Goal: Information Seeking & Learning: Learn about a topic

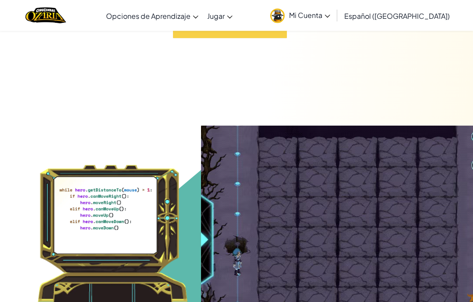
scroll to position [4149, 0]
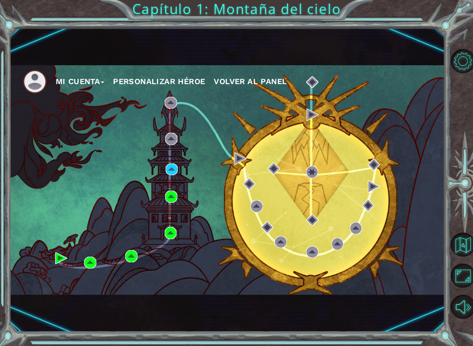
click at [175, 161] on div "Mi Cuenta Personalizar héroe Volver al panel" at bounding box center [228, 180] width 436 height 230
click at [175, 169] on img at bounding box center [172, 169] width 12 height 12
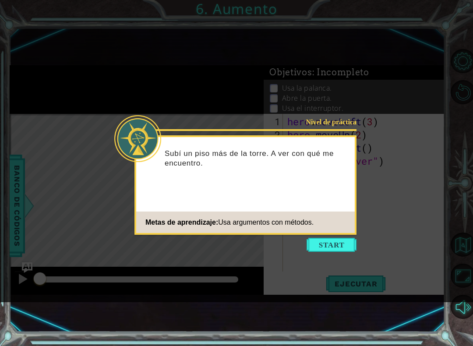
click at [341, 241] on button "Start" at bounding box center [332, 245] width 50 height 14
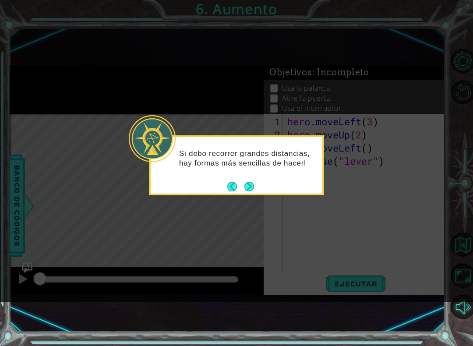
click at [253, 184] on button "Next" at bounding box center [249, 187] width 10 height 10
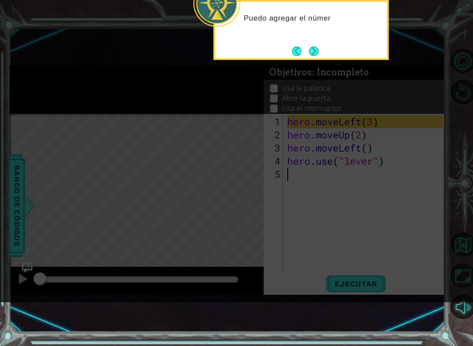
click at [311, 50] on button "Next" at bounding box center [314, 51] width 10 height 10
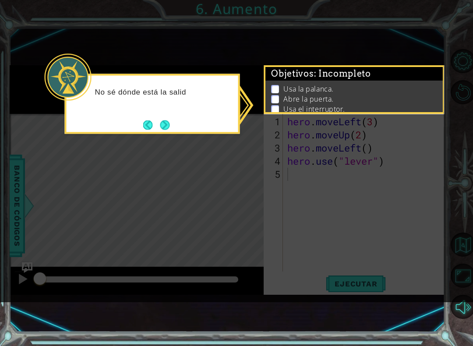
click at [240, 117] on div "No sé dónde está la salid" at bounding box center [152, 104] width 175 height 60
click at [226, 134] on div "No sé dónde está la salida, pero puedo" at bounding box center [152, 104] width 175 height 60
click at [165, 126] on button "Next" at bounding box center [165, 125] width 10 height 10
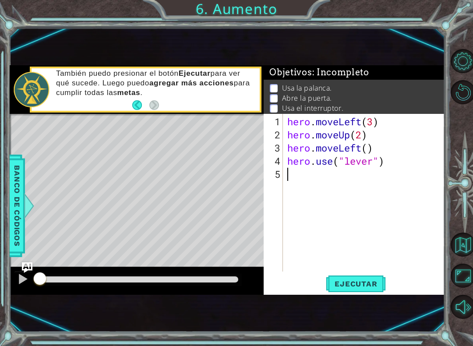
click at [156, 111] on footer at bounding box center [145, 105] width 27 height 13
click at [148, 102] on button "Back" at bounding box center [140, 105] width 17 height 10
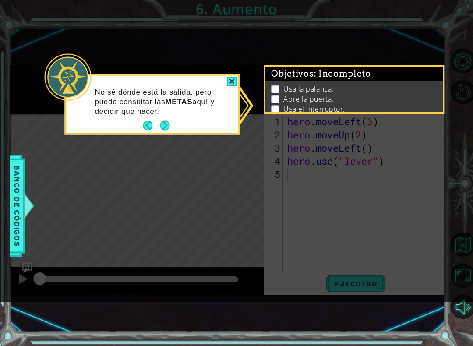
click at [241, 145] on icon at bounding box center [236, 151] width 473 height 302
click at [332, 97] on p "Abre la puerta." at bounding box center [308, 99] width 50 height 10
click at [389, 94] on li "Abre la puerta." at bounding box center [355, 99] width 168 height 10
click at [230, 83] on div at bounding box center [232, 82] width 11 height 10
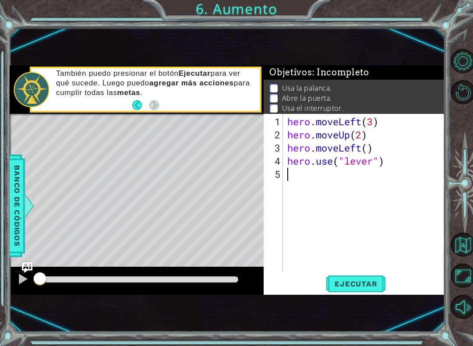
click at [164, 105] on div "También puedo presionar el botón Ejecutar para ver qué sucede. Luego puedo agre…" at bounding box center [137, 89] width 255 height 49
click at [368, 285] on span "Ejecutar" at bounding box center [356, 284] width 60 height 9
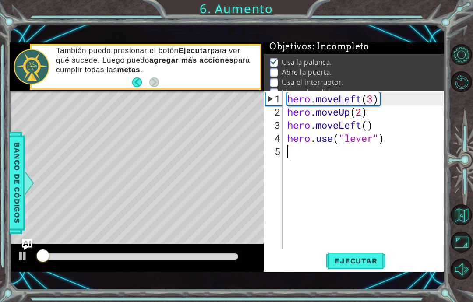
scroll to position [7, 0]
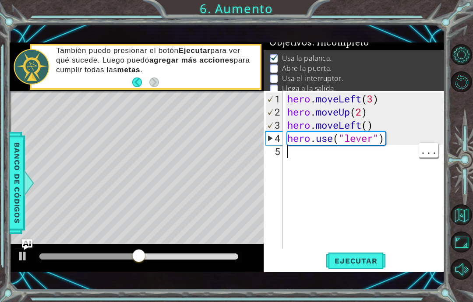
click at [364, 160] on div "hero . moveLeft ( 3 ) hero . moveUp ( 2 ) hero . moveLeft ( ) hero . use ( "lev…" at bounding box center [367, 184] width 162 height 184
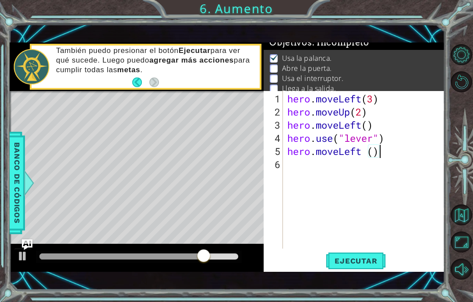
scroll to position [15, 27]
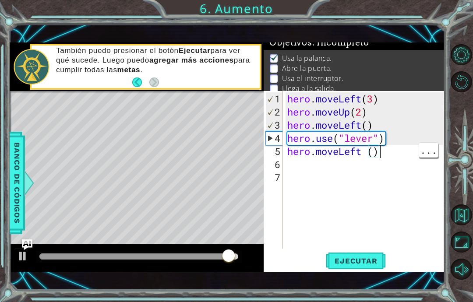
click at [393, 157] on div "hero . moveLeft ( 3 ) hero . moveUp ( 2 ) hero . moveLeft ( ) hero . use ( "lev…" at bounding box center [367, 184] width 162 height 184
click at [438, 74] on li "Abre la puerta." at bounding box center [355, 69] width 171 height 10
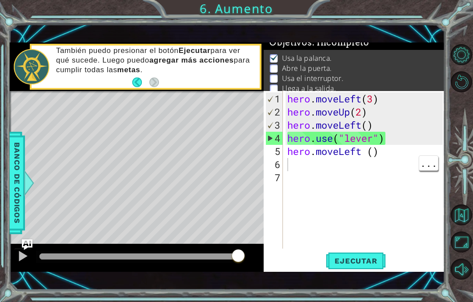
click at [376, 159] on div "hero . moveLeft ( 3 ) hero . moveUp ( 2 ) hero . moveLeft ( ) hero . use ( "lev…" at bounding box center [367, 184] width 162 height 184
click at [438, 79] on li "Usa el interruptor." at bounding box center [355, 79] width 171 height 10
click at [365, 155] on div "hero . moveLeft ( 3 ) hero . moveUp ( 2 ) hero . moveLeft ( ) hero . use ( "lev…" at bounding box center [367, 184] width 162 height 184
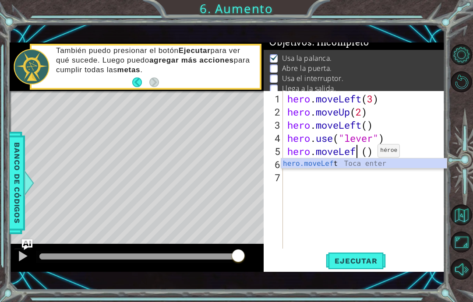
click at [443, 77] on div "Usa la palanca. Abre la puerta. Usa el interruptor. Llega a la salida." at bounding box center [354, 74] width 181 height 48
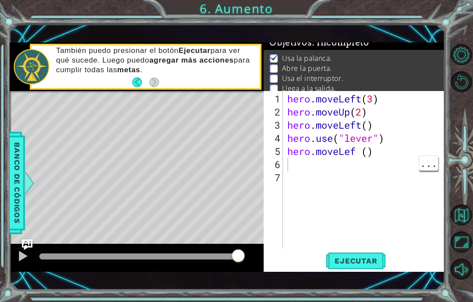
click at [387, 152] on div "hero . moveLeft ( 3 ) hero . moveUp ( 2 ) hero . moveLeft ( ) hero . use ( "lev…" at bounding box center [367, 184] width 162 height 184
click at [440, 89] on li "Llega a la salida." at bounding box center [355, 89] width 171 height 10
click at [361, 157] on div "hero . moveLeft ( 3 ) hero . moveUp ( 2 ) hero . moveLeft ( ) hero . use ( "lev…" at bounding box center [367, 184] width 162 height 184
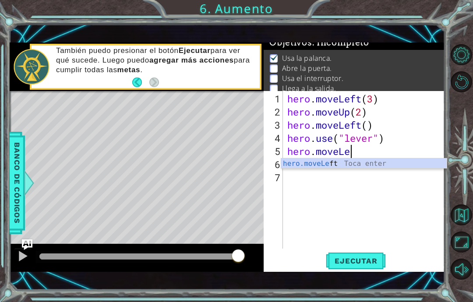
scroll to position [15, 21]
click at [444, 55] on div "Usa la palanca. Abre la puerta. Usa el interruptor. Llega a la salida." at bounding box center [354, 74] width 181 height 48
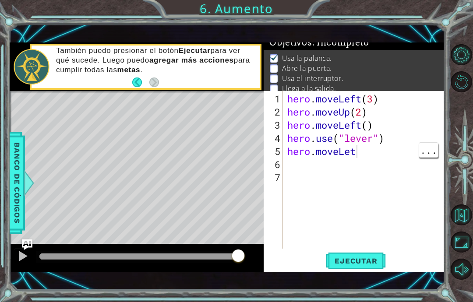
click at [361, 156] on div "hero . moveLeft ( 3 ) hero . moveUp ( 2 ) hero . moveLeft ( ) hero . use ( "lev…" at bounding box center [367, 184] width 162 height 184
click at [308, 166] on div "hero . moveLeft ( 3 ) hero . moveUp ( 2 ) hero . moveLeft ( ) hero . use ( "lev…" at bounding box center [367, 184] width 162 height 184
click at [373, 259] on span "Ejecutar" at bounding box center [356, 261] width 60 height 9
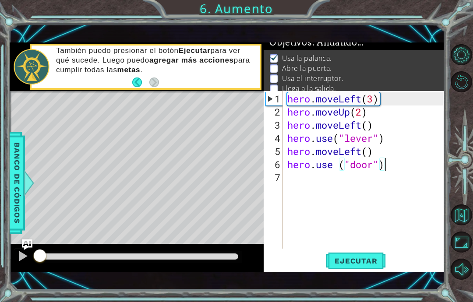
scroll to position [15, 48]
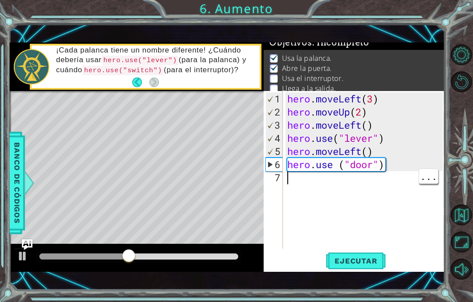
click at [345, 183] on div "hero . moveLeft ( 3 ) hero . moveUp ( 2 ) hero . moveLeft ( ) hero . use ( "lev…" at bounding box center [367, 184] width 162 height 184
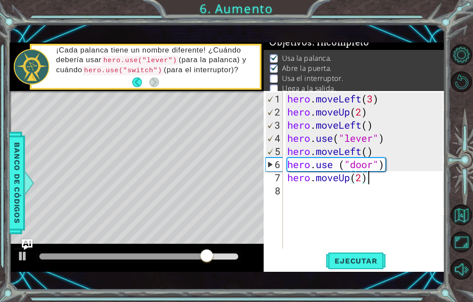
scroll to position [15, 97]
click at [426, 80] on li "Usa el interruptor." at bounding box center [355, 79] width 171 height 10
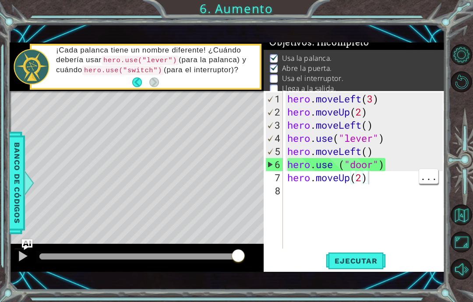
click at [386, 182] on div "hero . moveLeft ( 3 ) hero . moveUp ( 2 ) hero . moveLeft ( ) hero . use ( "lev…" at bounding box center [367, 184] width 162 height 184
click at [418, 73] on li "Abre la puerta." at bounding box center [355, 69] width 171 height 10
click at [354, 194] on div "hero . moveLeft ( 3 ) hero . moveUp ( 2 ) hero . moveLeft ( ) hero . use ( "lev…" at bounding box center [367, 184] width 162 height 184
click at [449, 30] on div "1 ההההההההההההההההההההההההההההההההההההההההההההההההההההההההההההההההההההההההההההה…" at bounding box center [236, 151] width 473 height 302
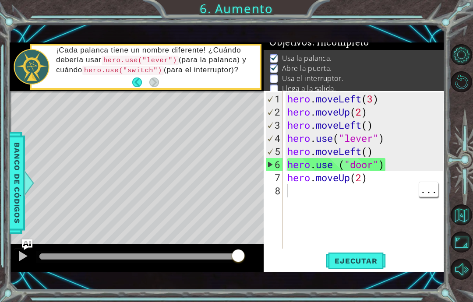
click at [336, 191] on div "hero . moveLeft ( 3 ) hero . moveUp ( 2 ) hero . moveLeft ( ) hero . use ( "lev…" at bounding box center [367, 184] width 162 height 184
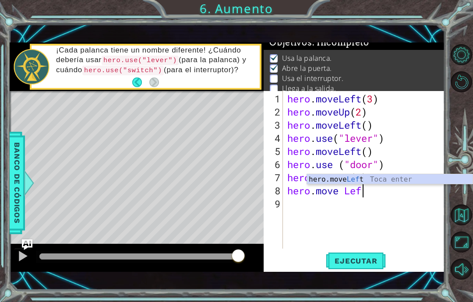
scroll to position [15, 39]
click at [383, 195] on div "hero . moveLeft ( 3 ) hero . moveUp ( 2 ) hero . moveLeft ( ) hero . use ( "lev…" at bounding box center [367, 184] width 162 height 184
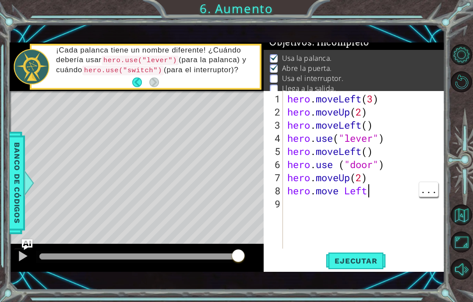
click at [423, 65] on li "Abre la puerta." at bounding box center [355, 69] width 171 height 10
click at [380, 188] on div "hero . moveLeft ( 3 ) hero . moveUp ( 2 ) hero . moveLeft ( ) hero . use ( "lev…" at bounding box center [367, 184] width 162 height 184
click at [432, 236] on div "hero . moveLeft ( 3 ) hero . moveUp ( 2 ) hero . moveLeft ( ) hero . use ( "lev…" at bounding box center [367, 184] width 162 height 184
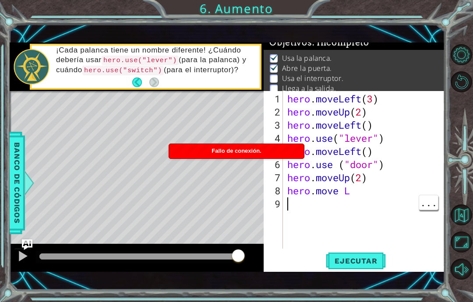
click at [415, 88] on li "Llega a la salida." at bounding box center [355, 89] width 171 height 10
click at [361, 194] on div "hero . moveLeft ( 3 ) hero . moveUp ( 2 ) hero . moveLeft ( ) hero . use ( "lev…" at bounding box center [367, 184] width 162 height 184
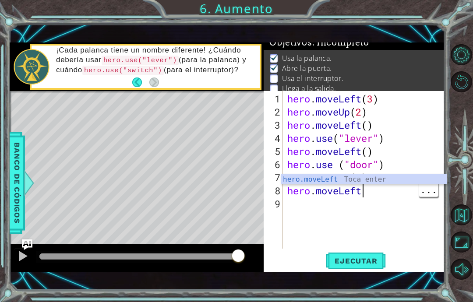
click at [382, 196] on div "hero . moveLeft ( 3 ) hero . moveUp ( 2 ) hero . moveLeft ( ) hero . use ( "lev…" at bounding box center [367, 184] width 162 height 184
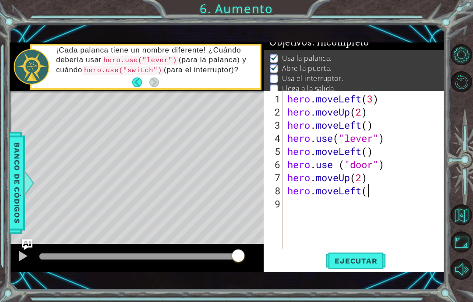
scroll to position [15, 27]
click at [347, 209] on div "hero . moveLeft ( 3 ) hero . moveUp ( 2 ) hero . moveLeft ( ) hero . use ( "lev…" at bounding box center [367, 184] width 162 height 184
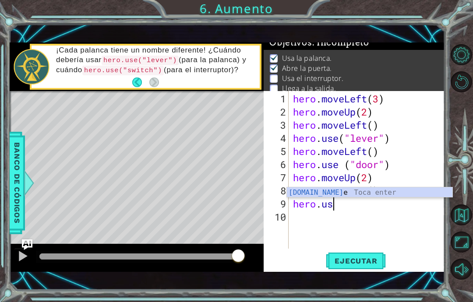
scroll to position [15, 56]
click at [443, 53] on div "Usa la palanca. Abre la puerta. Usa el interruptor. Llega a la salida." at bounding box center [354, 74] width 181 height 48
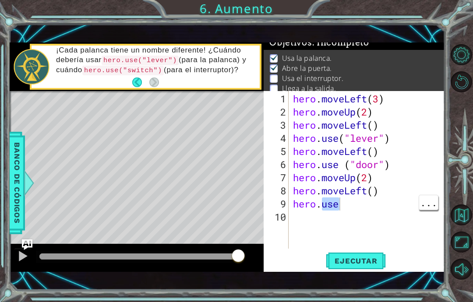
click at [367, 204] on div "hero . moveLeft ( 3 ) hero . moveUp ( 2 ) hero . moveLeft ( ) hero . use ( "lev…" at bounding box center [369, 184] width 156 height 184
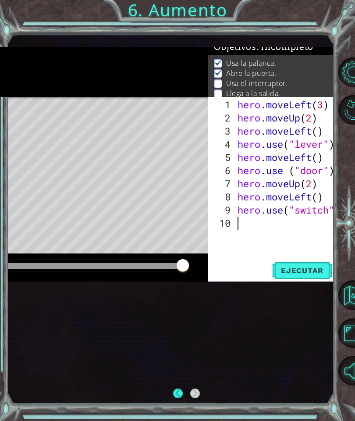
scroll to position [3, 0]
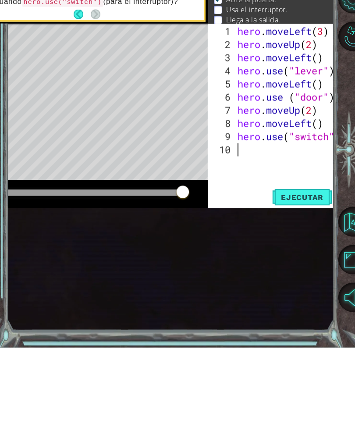
click at [308, 266] on span "Ejecutar" at bounding box center [302, 270] width 60 height 9
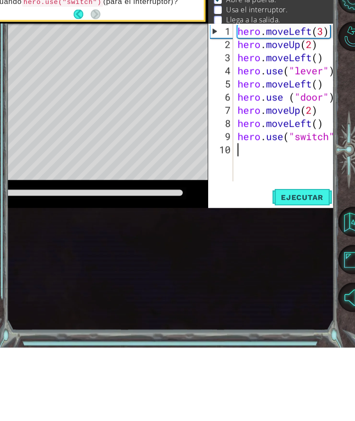
scroll to position [7, 0]
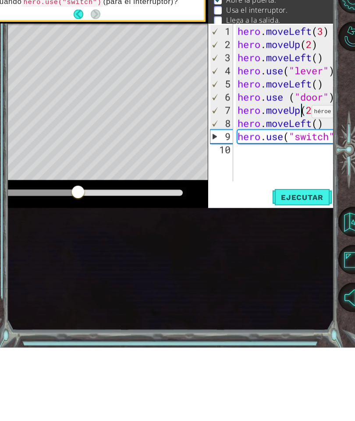
click at [300, 122] on div "hero . moveLeft ( 3 ) hero . moveUp ( 2 ) hero . moveLeft ( ) hero . use ( "lev…" at bounding box center [316, 190] width 160 height 184
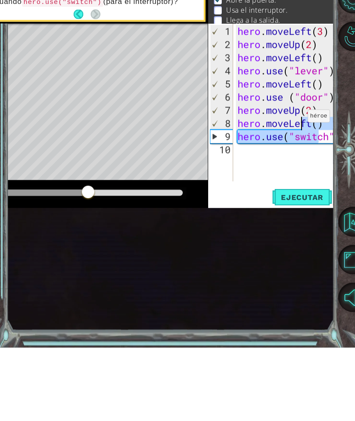
click at [307, 124] on div "hero . moveLeft ( 3 ) hero . moveUp ( 2 ) hero . moveLeft ( ) hero . use ( "lev…" at bounding box center [316, 190] width 160 height 184
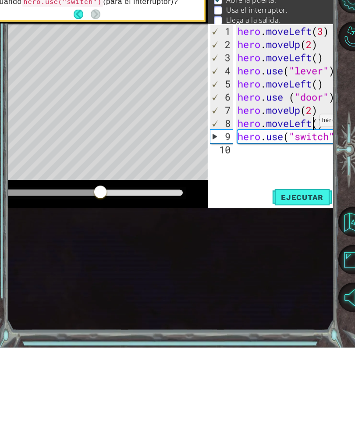
click at [312, 127] on div "hero . moveLeft ( 3 ) hero . moveUp ( 2 ) hero . moveLeft ( ) hero . use ( "lev…" at bounding box center [316, 190] width 160 height 184
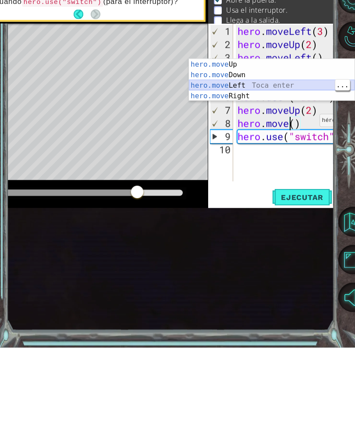
click at [262, 132] on div "hero.move Up Toca enter hero.move Down Toca enter hero.move Left Toca enter her…" at bounding box center [272, 163] width 166 height 63
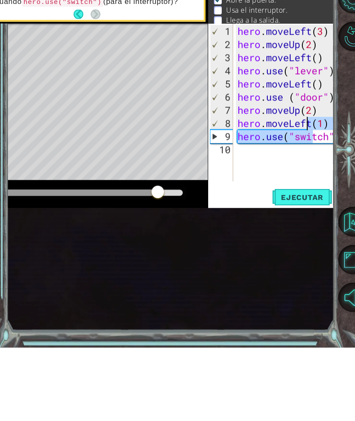
click at [313, 127] on div "hero . moveLeft ( 3 ) hero . moveUp ( 2 ) hero . moveLeft ( ) hero . use ( "lev…" at bounding box center [316, 190] width 160 height 184
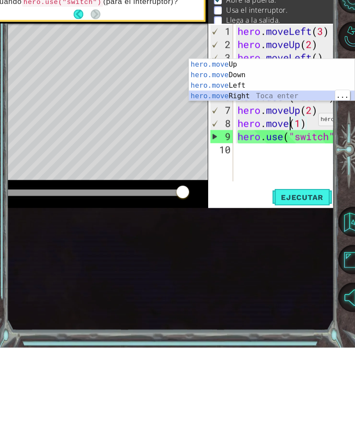
click at [278, 132] on div "hero.move Up Toca enter hero.move Down Toca enter hero.move Left Toca enter her…" at bounding box center [272, 163] width 166 height 63
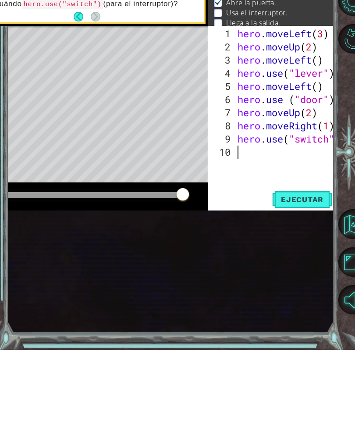
click at [290, 261] on button "Ejecutar" at bounding box center [302, 270] width 60 height 18
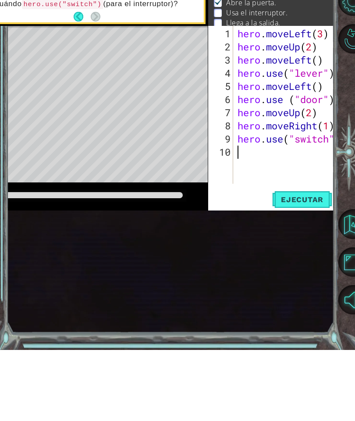
click at [295, 266] on span "Ejecutar" at bounding box center [302, 270] width 60 height 9
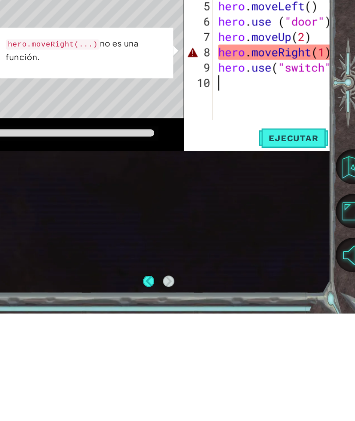
scroll to position [35, 0]
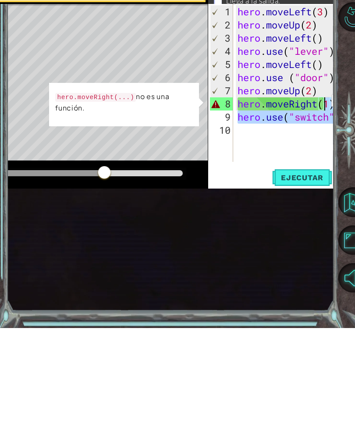
click at [326, 106] on div "hero . moveLeft ( 3 ) hero . moveUp ( 2 ) hero . moveLeft ( ) hero . use ( "lev…" at bounding box center [316, 190] width 160 height 184
click at [327, 109] on div "hero . moveLeft ( 3 ) hero . moveUp ( 2 ) hero . moveLeft ( ) hero . use ( "lev…" at bounding box center [316, 190] width 160 height 184
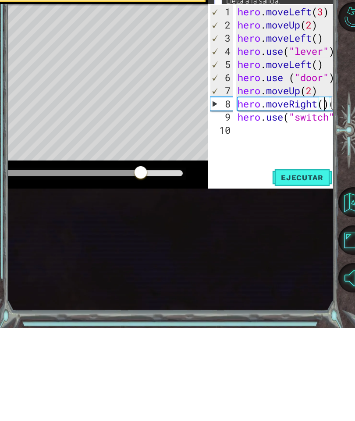
scroll to position [15, 21]
click at [307, 266] on span "Ejecutar" at bounding box center [302, 270] width 60 height 9
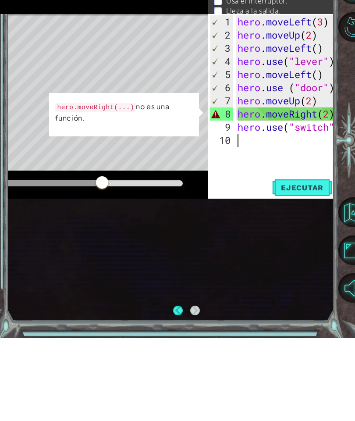
click at [301, 145] on div "hero . moveLeft ( 3 ) hero . moveUp ( 2 ) hero . moveLeft ( ) hero . use ( "lev…" at bounding box center [316, 190] width 160 height 184
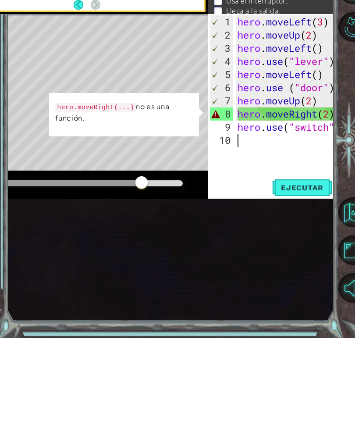
click at [83, 97] on div "Level Map" at bounding box center [150, 226] width 405 height 258
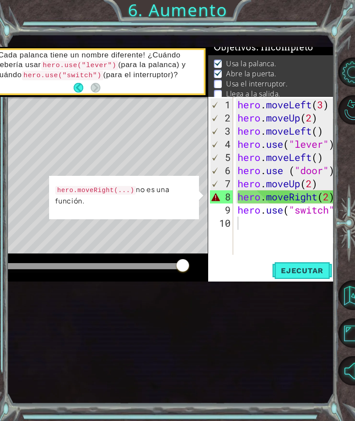
click at [304, 221] on div "hero . moveLeft ( 3 ) hero . moveUp ( 2 ) hero . moveLeft ( ) hero . use ( "lev…" at bounding box center [316, 190] width 160 height 184
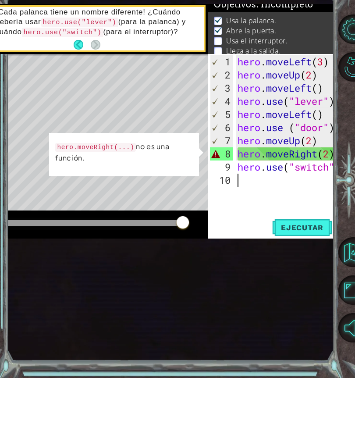
click at [231, 203] on div "9" at bounding box center [221, 209] width 23 height 13
click at [232, 177] on div "7" at bounding box center [221, 183] width 23 height 13
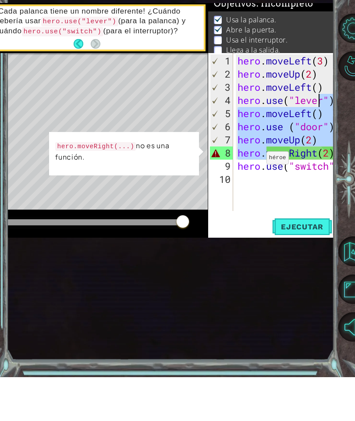
click at [264, 161] on div "hero . moveLeft ( 3 ) hero . moveUp ( 2 ) hero . moveLeft ( ) hero . use ( "lev…" at bounding box center [316, 190] width 160 height 184
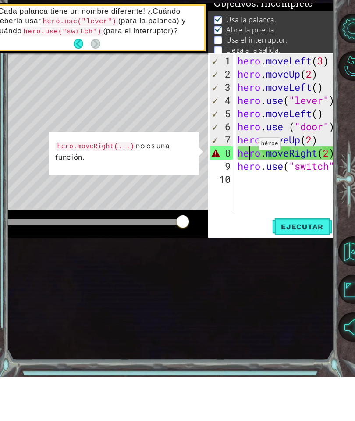
click at [251, 150] on div "hero . moveLeft ( 3 ) hero . moveUp ( 2 ) hero . moveLeft ( ) hero . use ( "lev…" at bounding box center [316, 190] width 160 height 184
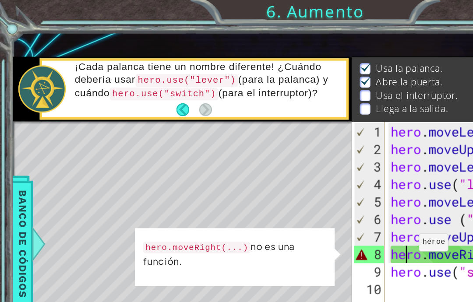
scroll to position [14, 0]
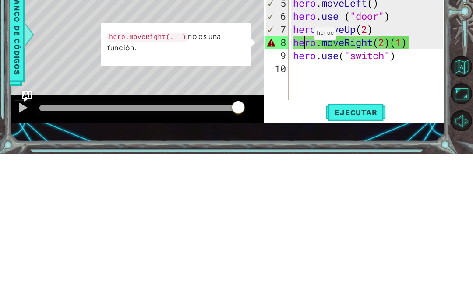
click at [0, 0] on span "..." at bounding box center [0, 0] width 0 height 0
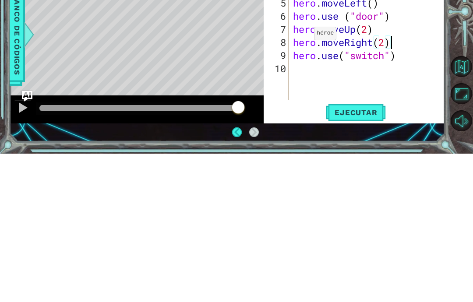
scroll to position [27, 0]
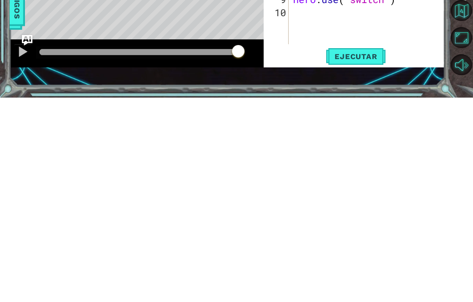
click at [373, 257] on span "Ejecutar" at bounding box center [356, 261] width 60 height 9
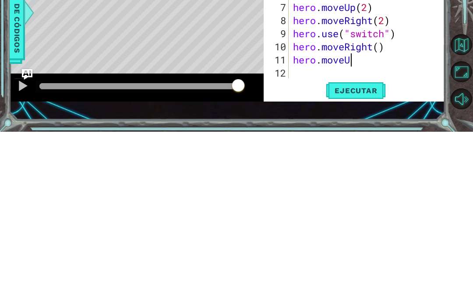
scroll to position [15, 79]
click at [373, 257] on span "Ejecutar" at bounding box center [356, 261] width 60 height 9
type textarea "abcde fg"
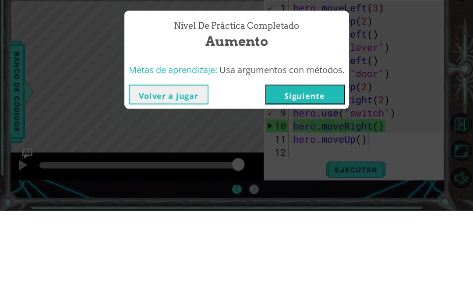
scroll to position [35, 0]
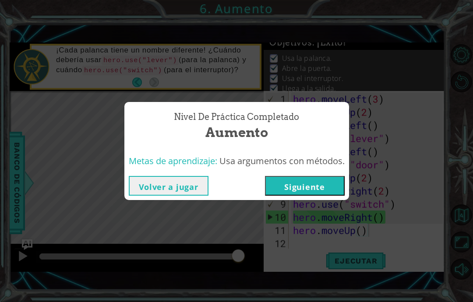
click at [319, 177] on button "Siguiente" at bounding box center [305, 186] width 80 height 20
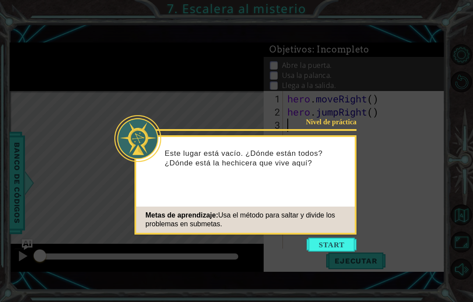
click at [341, 242] on button "Start" at bounding box center [332, 245] width 50 height 14
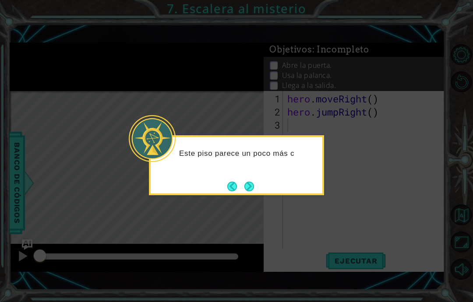
click at [262, 181] on div "Este piso parece un poco más c" at bounding box center [236, 165] width 175 height 60
click at [253, 189] on button "Next" at bounding box center [249, 186] width 10 height 10
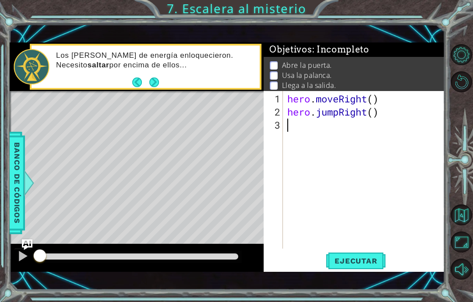
click at [155, 84] on button "Next" at bounding box center [154, 82] width 10 height 10
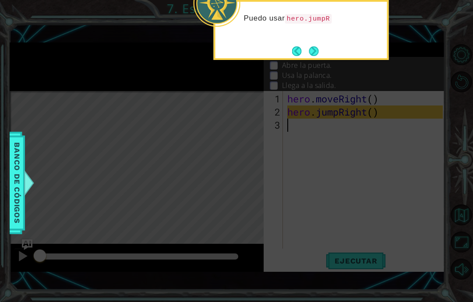
click at [317, 49] on button "Next" at bounding box center [314, 51] width 10 height 10
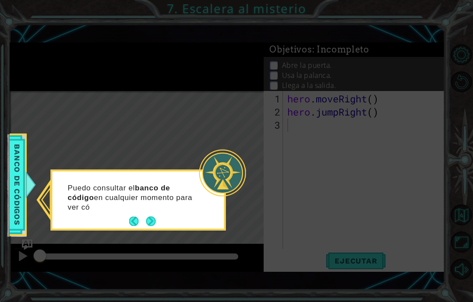
click at [154, 218] on button "Next" at bounding box center [151, 222] width 10 height 10
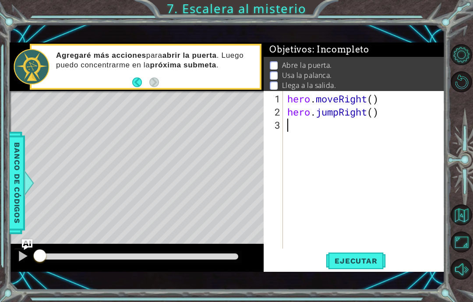
click at [163, 84] on div "Agregaré más acciones para abrir la puerta . Luego puedo concentrarme en la pró…" at bounding box center [155, 66] width 210 height 41
click at [368, 268] on button "Ejecutar" at bounding box center [356, 261] width 60 height 18
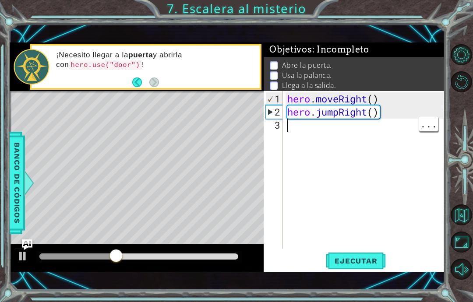
click at [324, 132] on div "hero . moveRight ( ) hero . jumpRight ( )" at bounding box center [367, 184] width 162 height 184
click at [235, 90] on div "¡Necesito llegar a la puerta y abrirla con hero.use("door") !" at bounding box center [146, 67] width 232 height 46
click at [125, 82] on div "¡Necesito llegar a la puerta y abrirla con hero.use("door") !" at bounding box center [155, 66] width 210 height 41
click at [345, 124] on div "hero . moveRight ( ) hero . jumpRight ( )" at bounding box center [367, 184] width 162 height 184
click at [378, 134] on div "hero . moveRight ( ) hero . jumpRight ( )" at bounding box center [367, 184] width 162 height 184
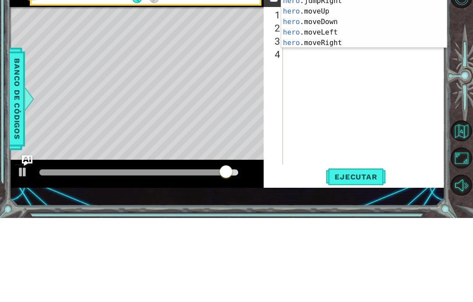
scroll to position [15, 33]
click at [326, 48] on div "hero .jumpUp Toca enter hero .jumpDown Toca enter hero .jumpLeft Toca enter her…" at bounding box center [364, 100] width 166 height 105
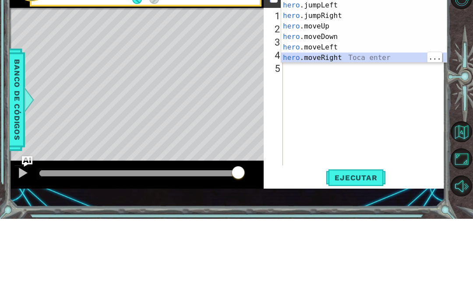
click at [344, 62] on div "hero .jumpUp Toca enter hero .jumpDown Toca enter hero .jumpLeft Toca enter her…" at bounding box center [364, 114] width 166 height 105
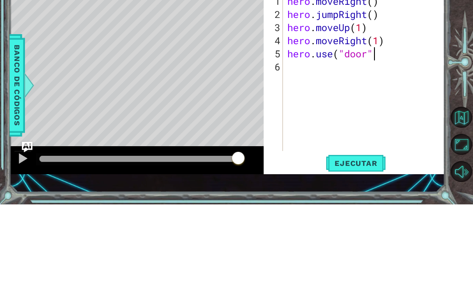
scroll to position [15, 27]
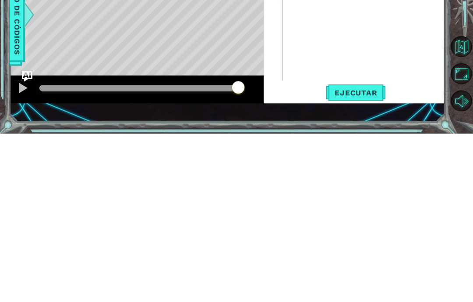
click at [355, 257] on span "Ejecutar" at bounding box center [356, 261] width 60 height 9
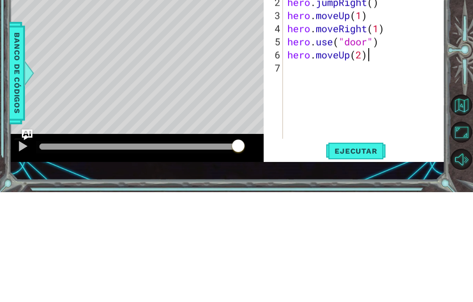
scroll to position [15, 91]
click at [320, 92] on div "hero . moveRight ( ) hero . jumpRight ( ) hero . moveUp ( 1 ) hero . moveRight …" at bounding box center [367, 184] width 162 height 184
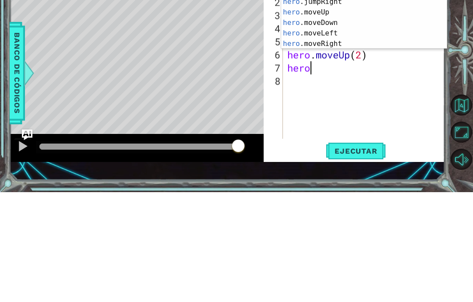
scroll to position [15, 33]
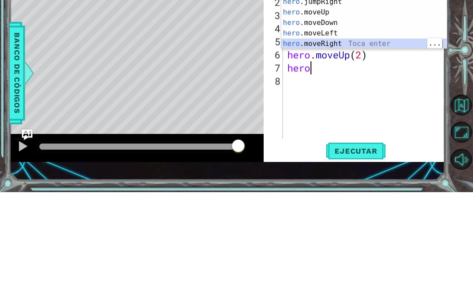
click at [379, 75] on div "hero .jumpUp Toca enter hero .jumpDown Toca enter hero .jumpLeft Toca enter her…" at bounding box center [364, 127] width 166 height 105
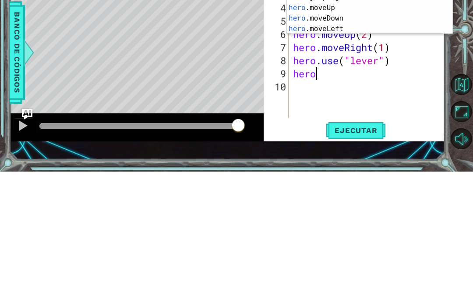
scroll to position [15, 45]
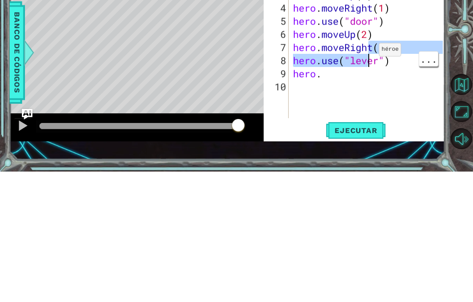
click at [372, 92] on div "hero . moveRight ( ) hero . jumpRight ( ) hero . moveUp ( 1 ) hero . moveRight …" at bounding box center [369, 184] width 156 height 184
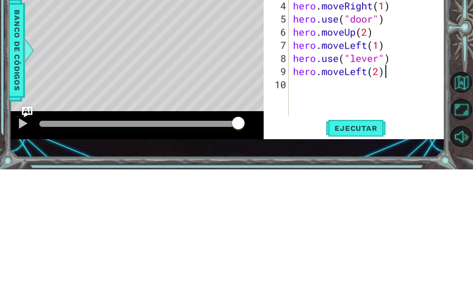
scroll to position [15, 48]
click at [309, 92] on div "hero . moveRight ( ) hero . jumpRight ( ) hero . moveUp ( 1 ) hero . moveRight …" at bounding box center [369, 184] width 156 height 184
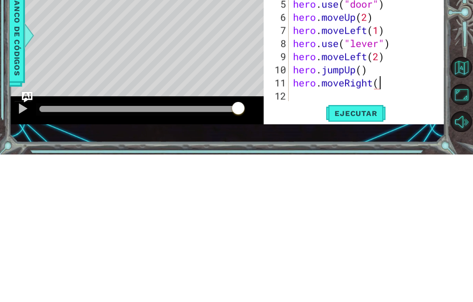
scroll to position [15, 97]
type textarea "abcde fg"
click at [426, 209] on span "..." at bounding box center [428, 216] width 19 height 14
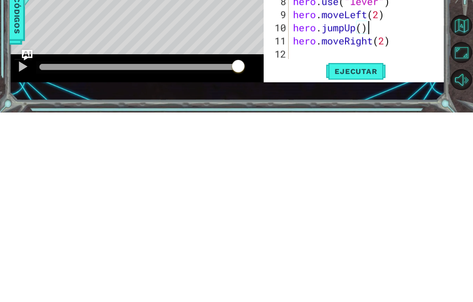
click at [379, 252] on button "Ejecutar" at bounding box center [356, 261] width 60 height 18
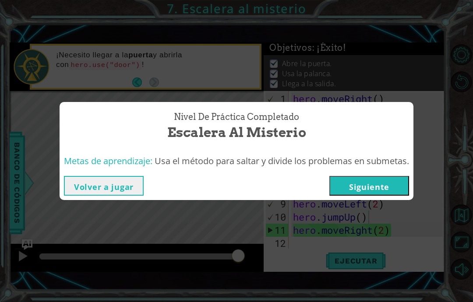
click at [388, 181] on button "Siguiente" at bounding box center [370, 186] width 80 height 20
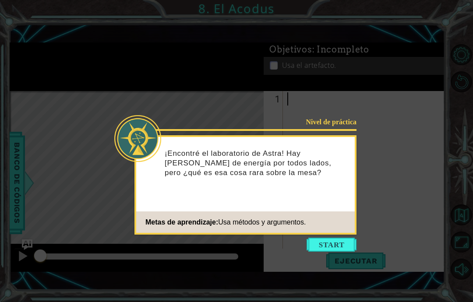
click at [341, 244] on button "Start" at bounding box center [332, 245] width 50 height 14
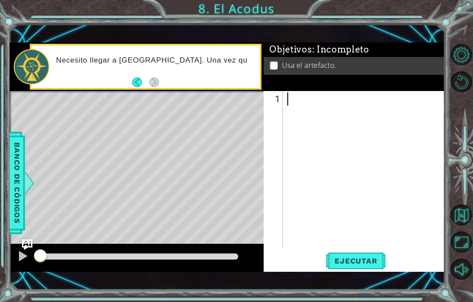
click at [14, 167] on span "Banco de códigos" at bounding box center [17, 183] width 14 height 91
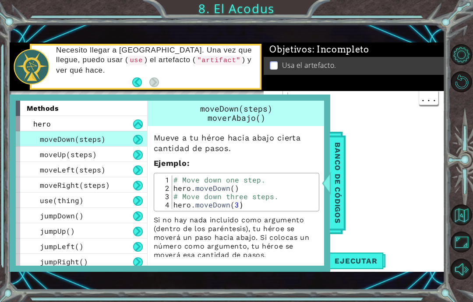
click at [344, 188] on span "Banco de códigos" at bounding box center [338, 183] width 14 height 91
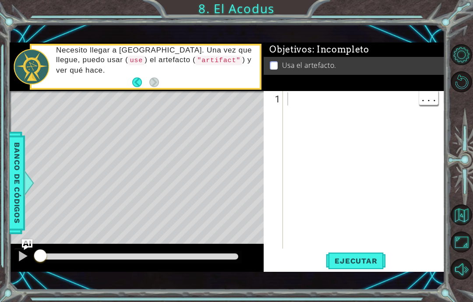
click at [388, 120] on div at bounding box center [367, 184] width 162 height 184
click at [252, 66] on p "Necesito llegar a la mesa. Una vez que llegue, puedo usar ( use ) el artefacto …" at bounding box center [155, 60] width 198 height 29
click at [303, 66] on p "Usa el artefacto." at bounding box center [309, 65] width 54 height 10
click at [301, 64] on p "Usa el artefacto." at bounding box center [309, 65] width 54 height 10
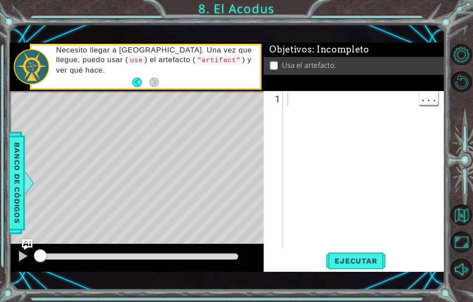
click at [325, 67] on p "Usa el artefacto." at bounding box center [309, 65] width 54 height 10
click at [292, 65] on p "Usa el artefacto." at bounding box center [309, 65] width 54 height 10
click at [304, 65] on p "Usa el artefacto." at bounding box center [309, 65] width 54 height 10
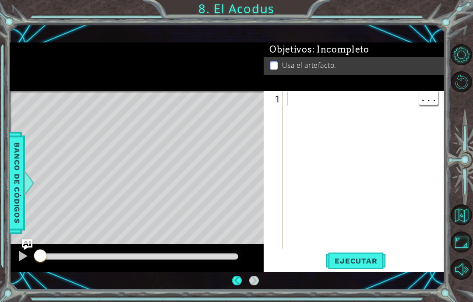
click at [304, 97] on div at bounding box center [367, 184] width 162 height 184
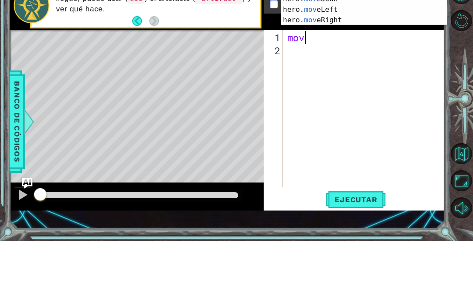
scroll to position [15, 33]
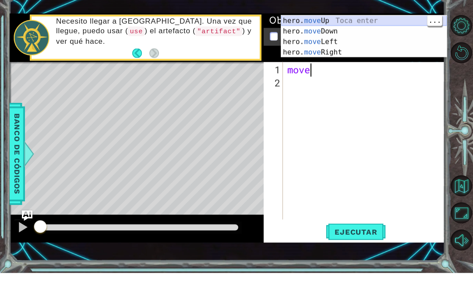
click at [362, 45] on div "hero. move Up Toca enter hero. move Down Toca enter hero. move Left Toca enter …" at bounding box center [364, 76] width 166 height 63
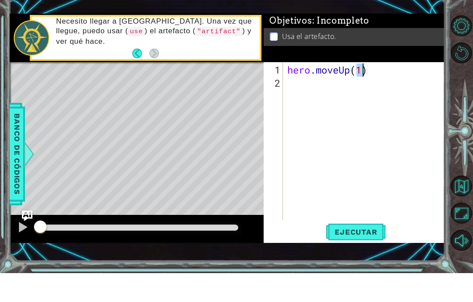
scroll to position [15, 21]
click at [318, 92] on div "hero . moveUp ( 2 )" at bounding box center [367, 184] width 162 height 184
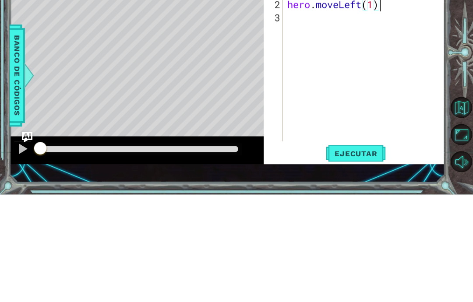
scroll to position [15, 48]
click at [314, 92] on div "hero . moveUp ( 2 ) hero . moveLeft ( 1 )" at bounding box center [367, 184] width 162 height 184
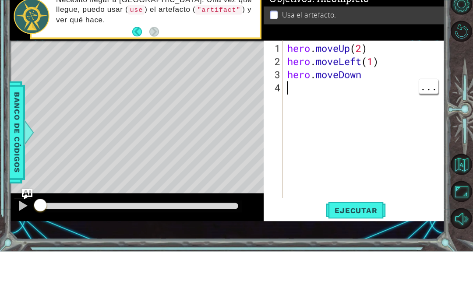
click at [383, 92] on div "hero . moveUp ( 2 ) hero . moveLeft ( 1 ) hero . moveDown" at bounding box center [367, 184] width 162 height 184
click at [382, 92] on div "hero . moveUp ( 2 ) hero . moveLeft ( 1 ) hero . moveDown" at bounding box center [367, 184] width 162 height 184
click at [314, 92] on div "hero . moveUp ( 2 ) hero . moveLeft ( 1 ) hero . moveDown ( 2 )" at bounding box center [367, 184] width 162 height 184
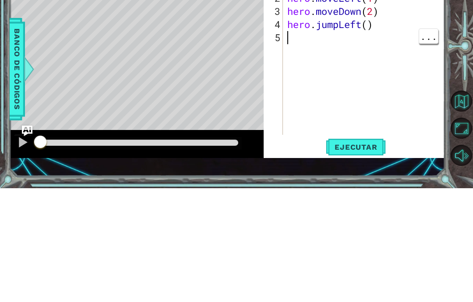
scroll to position [15, 48]
click at [314, 92] on div "hero . moveUp ( 2 ) hero . moveLeft ( 1 ) hero . moveDown ( 2 ) hero . jumpLeft…" at bounding box center [367, 184] width 162 height 184
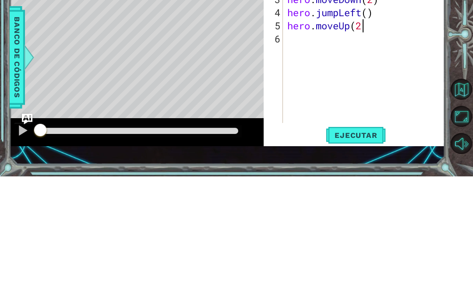
scroll to position [15, 33]
click at [360, 92] on div "hero . moveUp ( 2 ) hero . moveLeft ( 1 ) hero . moveDown ( 2 ) hero . jumpLeft…" at bounding box center [367, 184] width 162 height 184
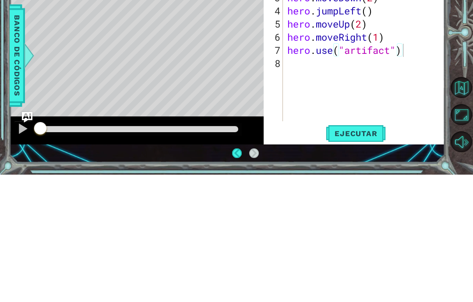
scroll to position [35, 0]
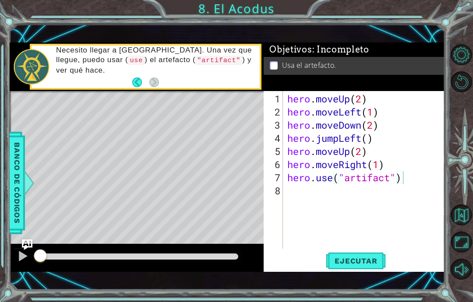
type textarea "abcde fg"
click at [363, 260] on span "Ejecutar" at bounding box center [356, 261] width 60 height 9
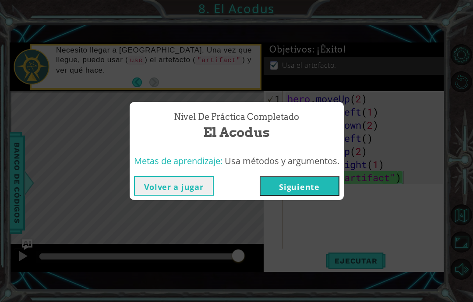
click at [379, 125] on div "Nivel de práctica Completado El Acodus Metas de aprendizaje: Usa métodos y argu…" at bounding box center [236, 151] width 473 height 302
click at [195, 185] on button "Volver a jugar" at bounding box center [174, 186] width 80 height 20
